Goal: Contribute content

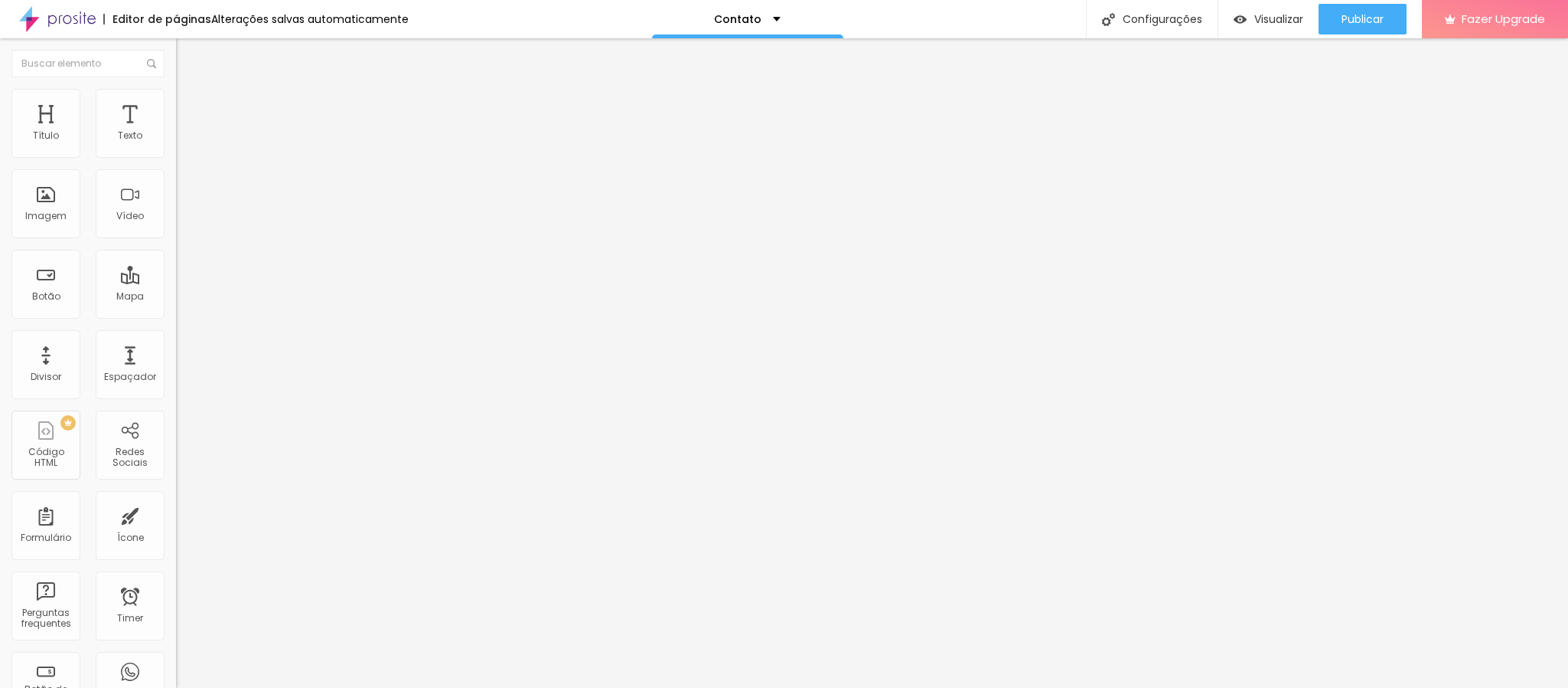
click at [259, 128] on img at bounding box center [264, 124] width 9 height 9
click at [188, 52] on img "button" at bounding box center [194, 56] width 13 height 13
click at [176, 104] on img at bounding box center [183, 110] width 14 height 14
click at [176, 95] on img at bounding box center [183, 95] width 14 height 14
click at [176, 89] on li "Conteúdo" at bounding box center [264, 80] width 176 height 15
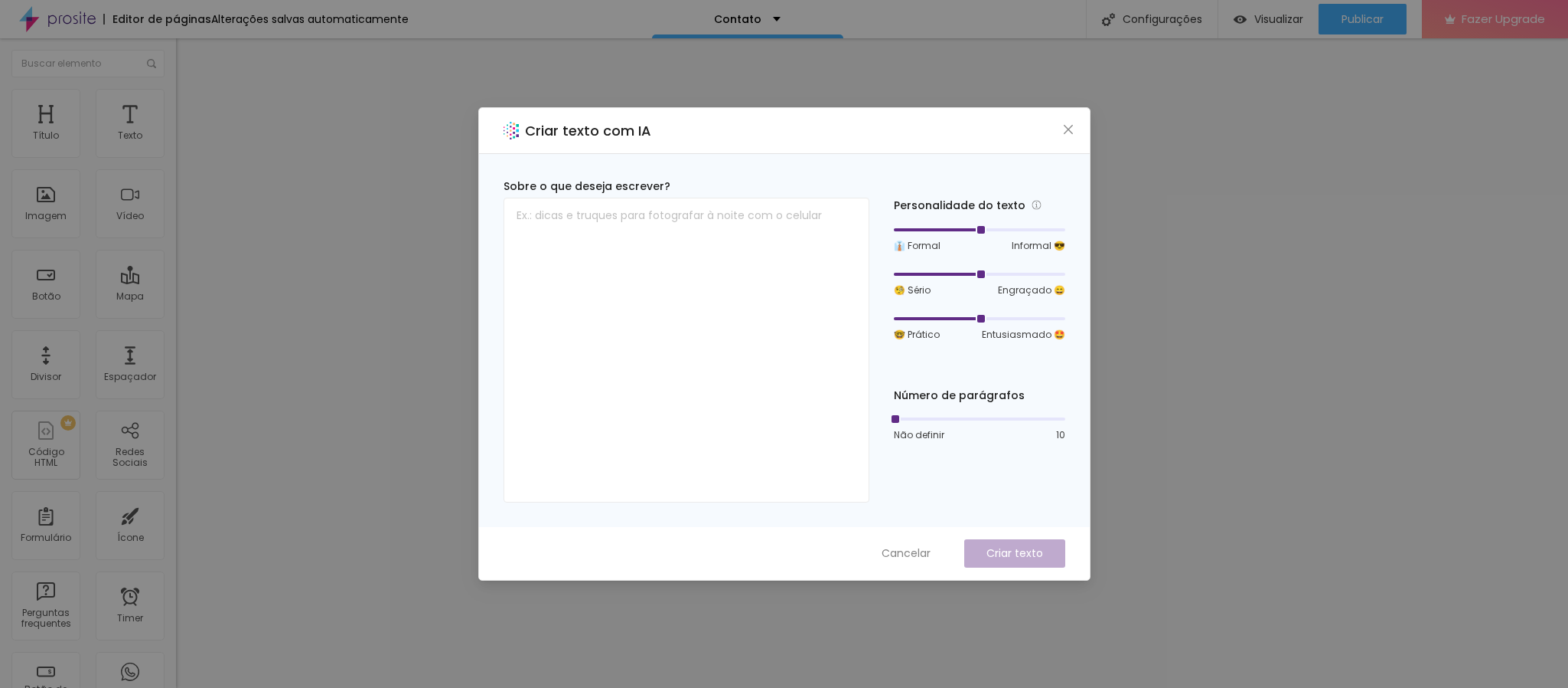
click at [393, 286] on div "Criar texto com IA Sobre o que deseja escrever? Personalidade do texto 👔 Formal…" at bounding box center [784, 344] width 1568 height 688
click at [1070, 128] on icon "close" at bounding box center [1069, 129] width 13 height 13
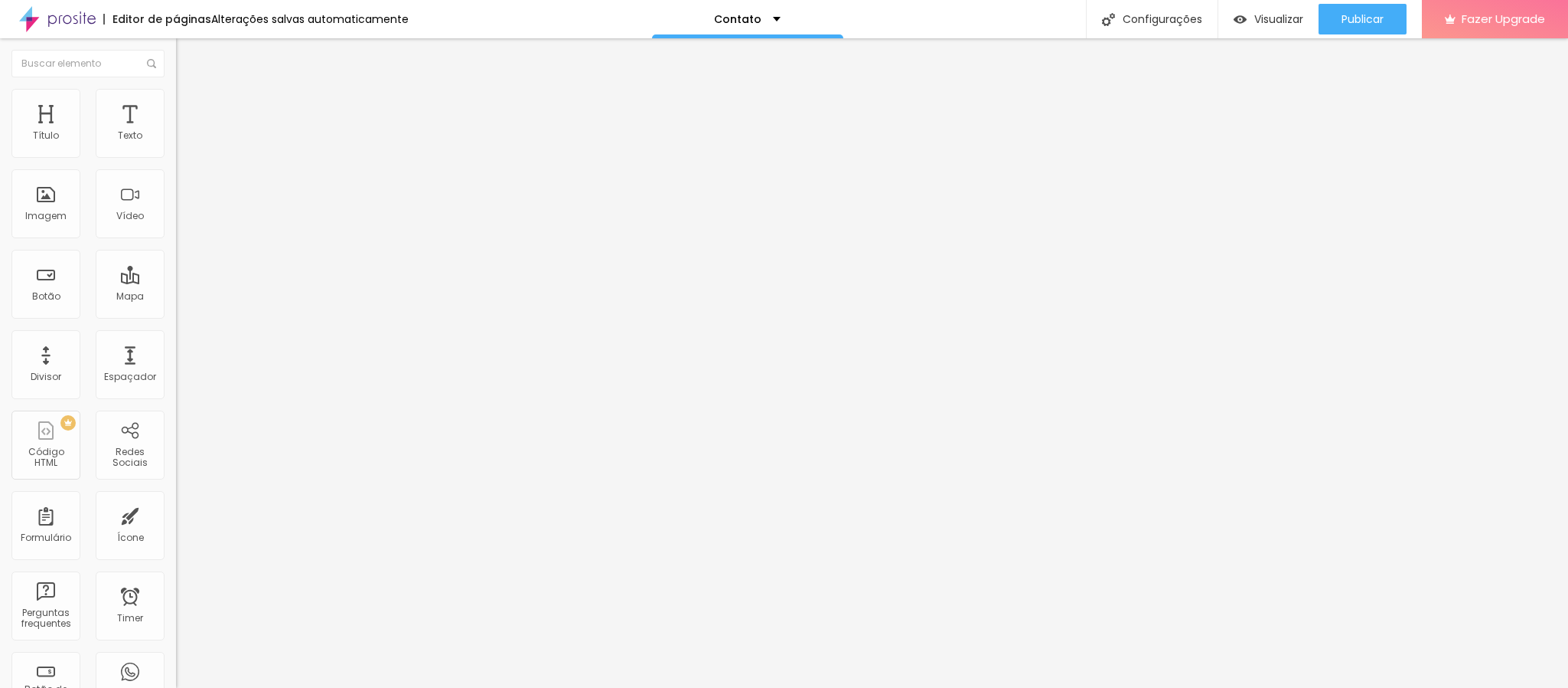
click at [176, 99] on img at bounding box center [183, 95] width 14 height 14
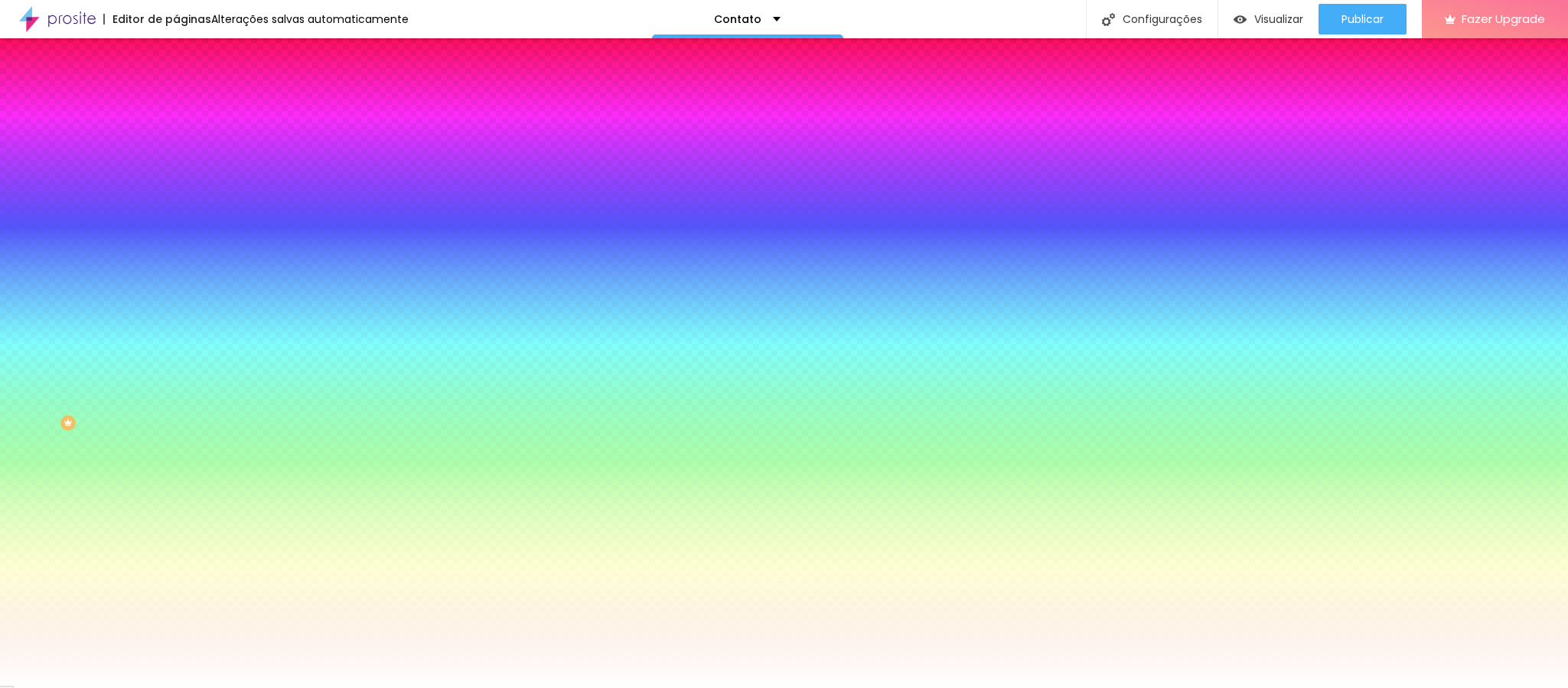
click at [190, 108] on span "Avançado" at bounding box center [215, 114] width 51 height 13
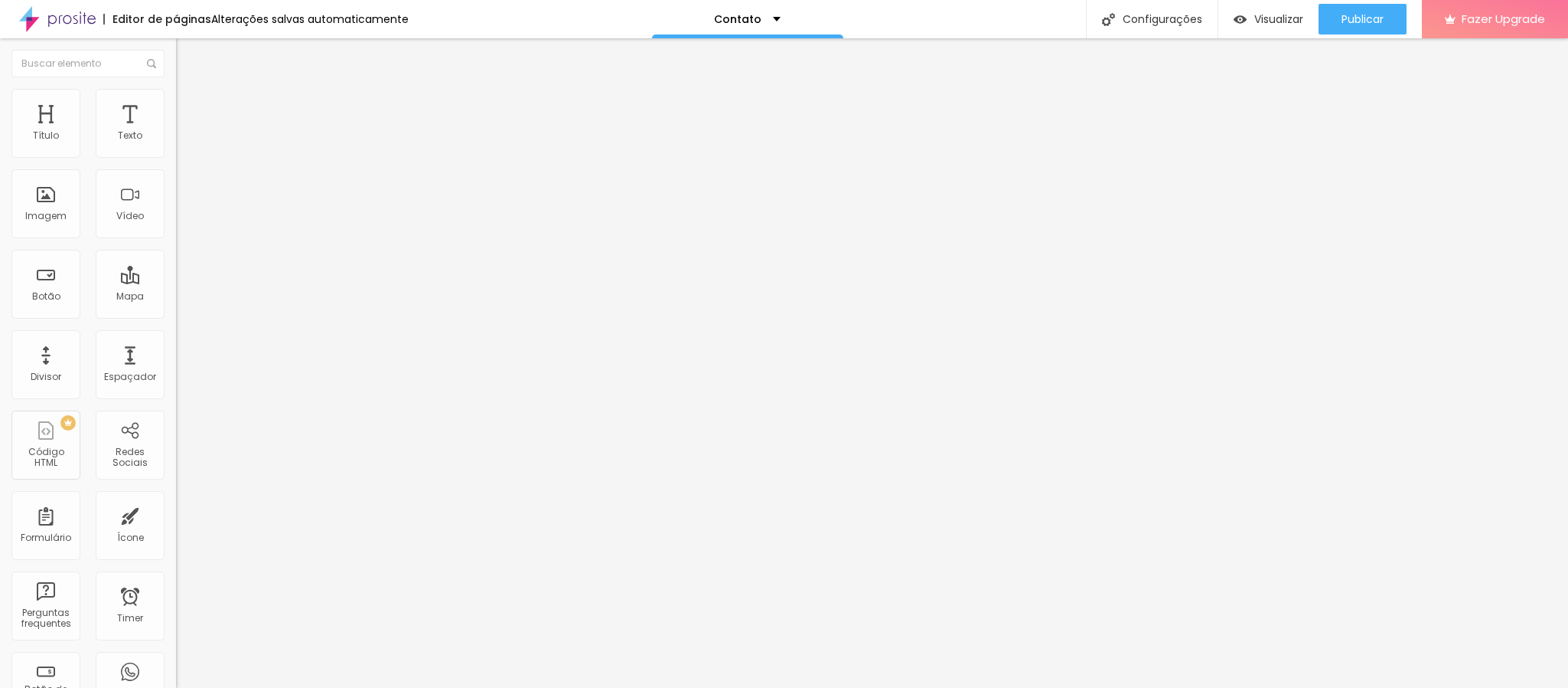
click at [190, 106] on span "Estilo" at bounding box center [202, 99] width 23 height 13
click at [190, 108] on span "Avançado" at bounding box center [215, 114] width 51 height 13
click at [1356, 7] on div "Publicar" at bounding box center [1363, 19] width 42 height 31
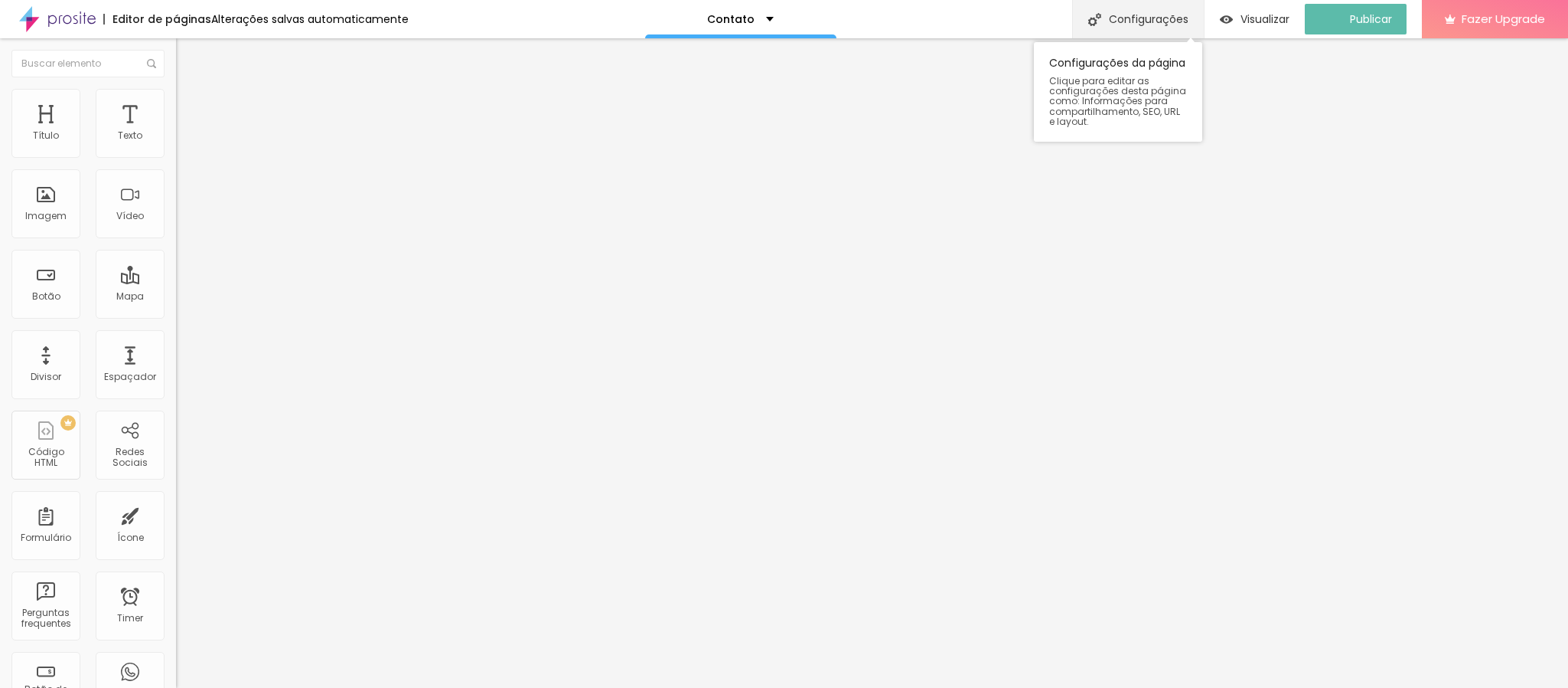
click at [1165, 9] on div "Configurações" at bounding box center [1139, 19] width 132 height 38
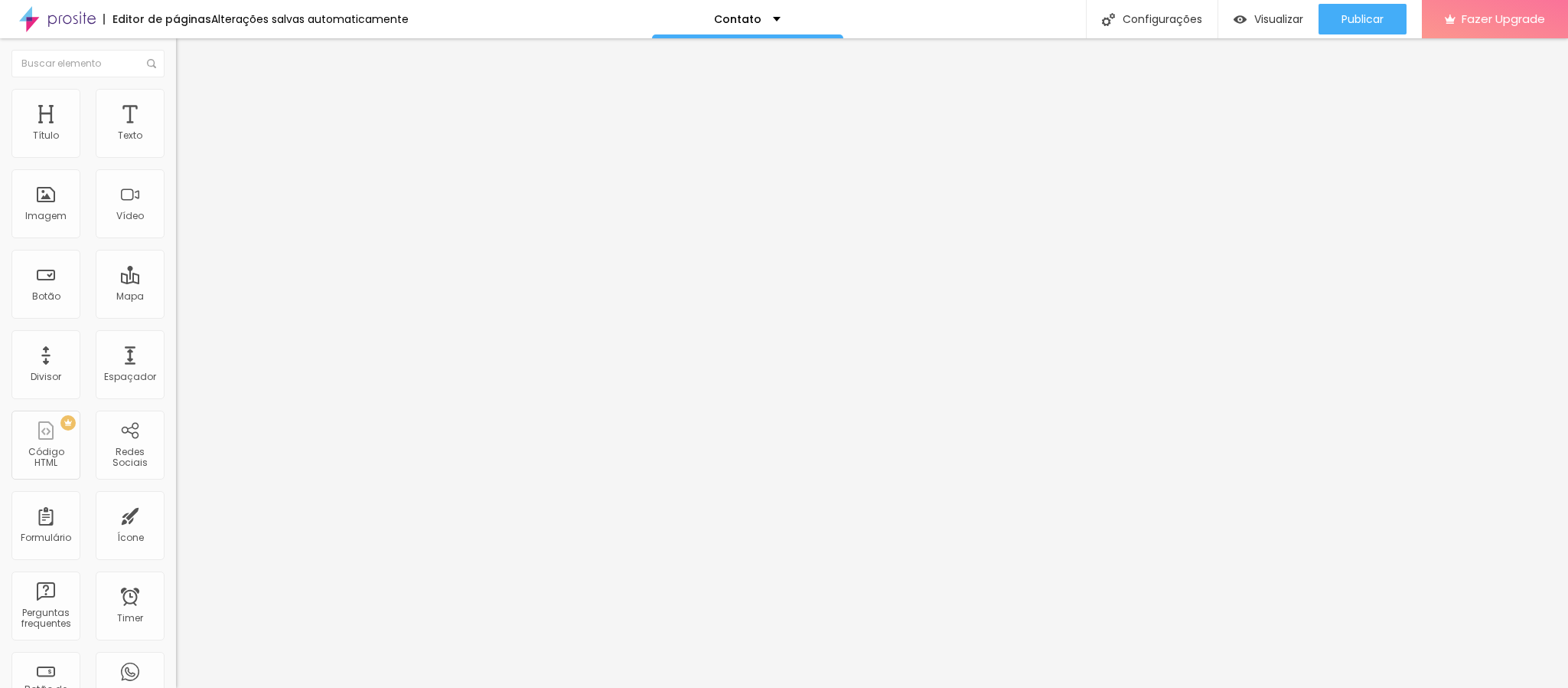
click at [190, 102] on span "Estilo" at bounding box center [202, 99] width 23 height 13
click at [188, 56] on img "button" at bounding box center [194, 56] width 13 height 13
click at [74, 23] on img at bounding box center [57, 19] width 77 height 38
